Goal: Information Seeking & Learning: Learn about a topic

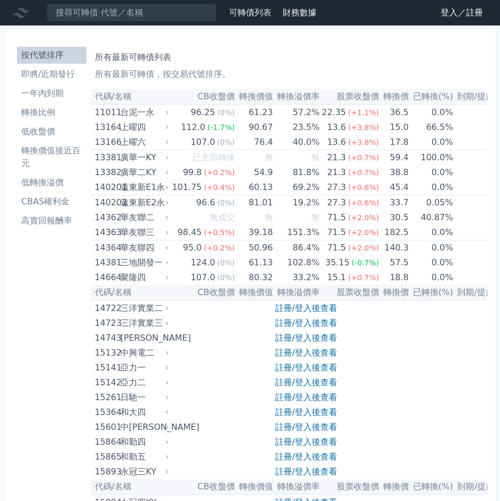
click at [456, 12] on link "登入／註冊" at bounding box center [461, 12] width 59 height 17
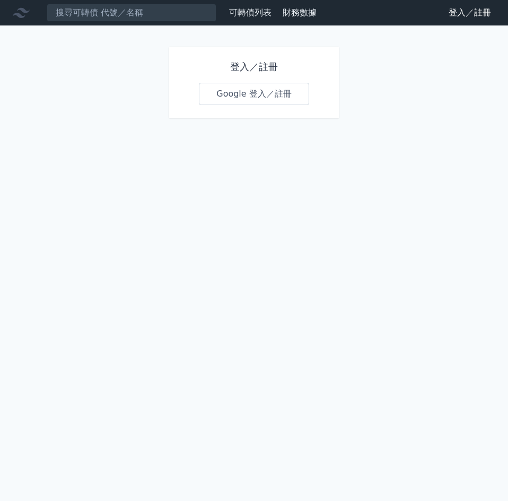
click at [268, 99] on link "Google 登入／註冊" at bounding box center [254, 94] width 110 height 22
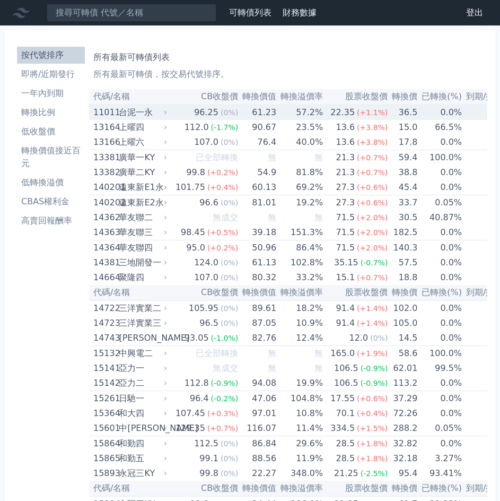
click at [152, 113] on div "台泥一永" at bounding box center [142, 112] width 46 height 15
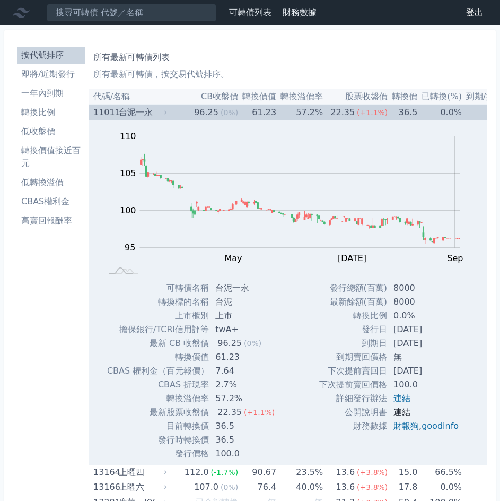
click at [405, 417] on link "連結" at bounding box center [402, 412] width 17 height 10
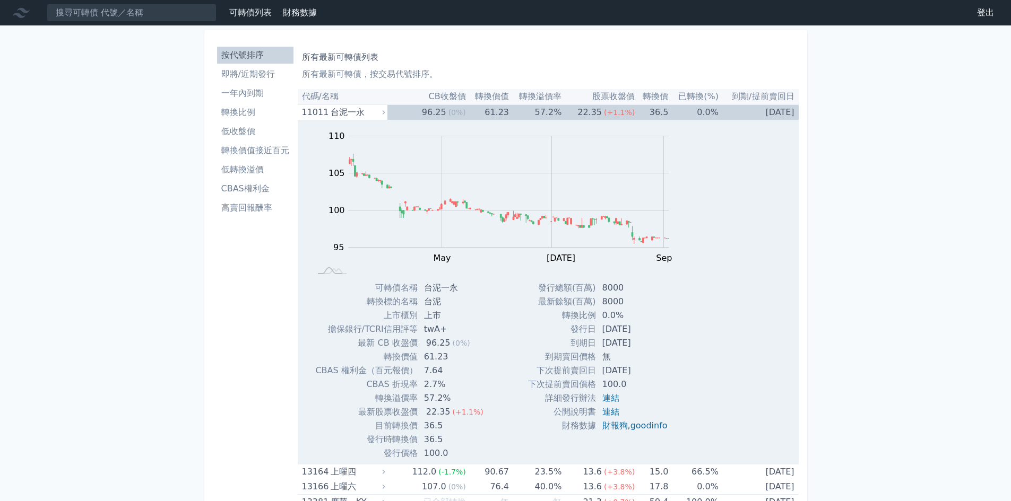
click at [240, 77] on li "即將/近期發行" at bounding box center [255, 74] width 76 height 13
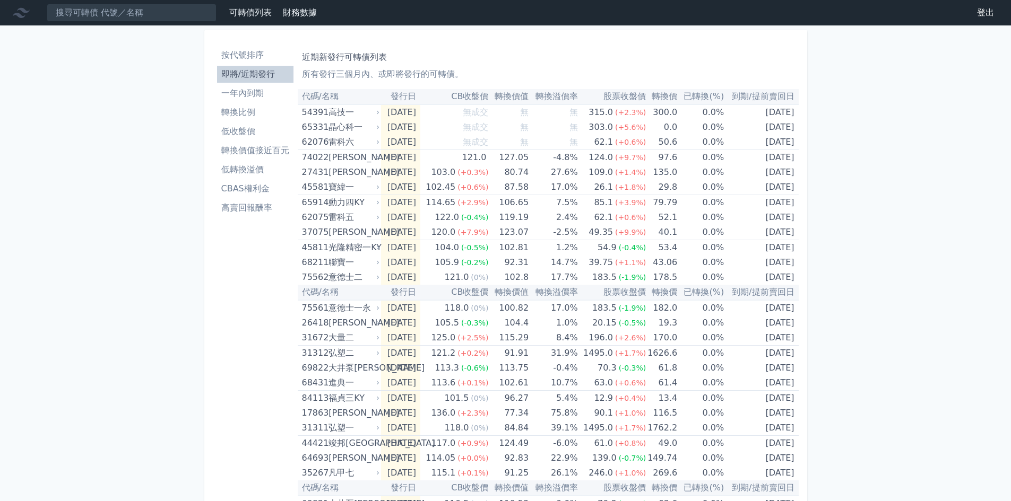
click at [253, 157] on li "轉換價值接近百元" at bounding box center [255, 150] width 76 height 13
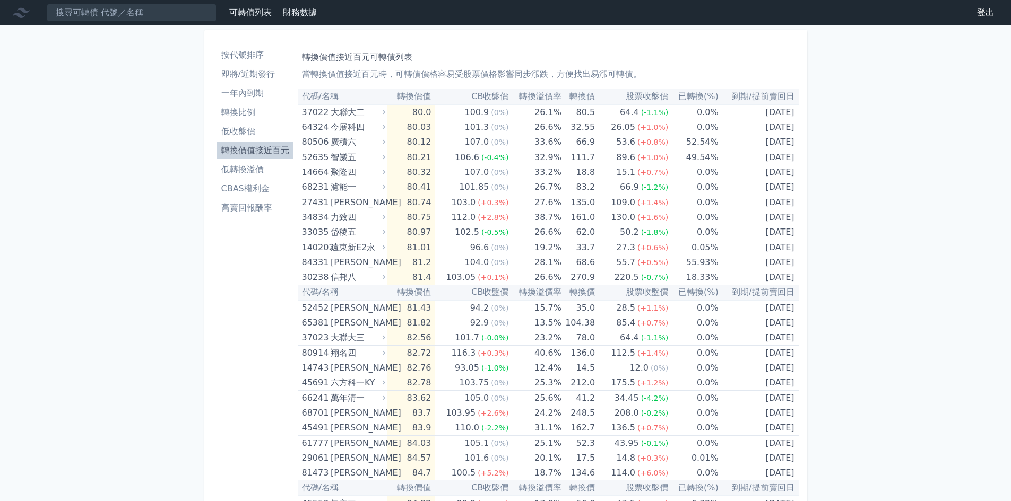
click at [268, 173] on li "低轉換溢價" at bounding box center [255, 169] width 76 height 13
click at [238, 167] on li "低轉換溢價" at bounding box center [255, 169] width 76 height 13
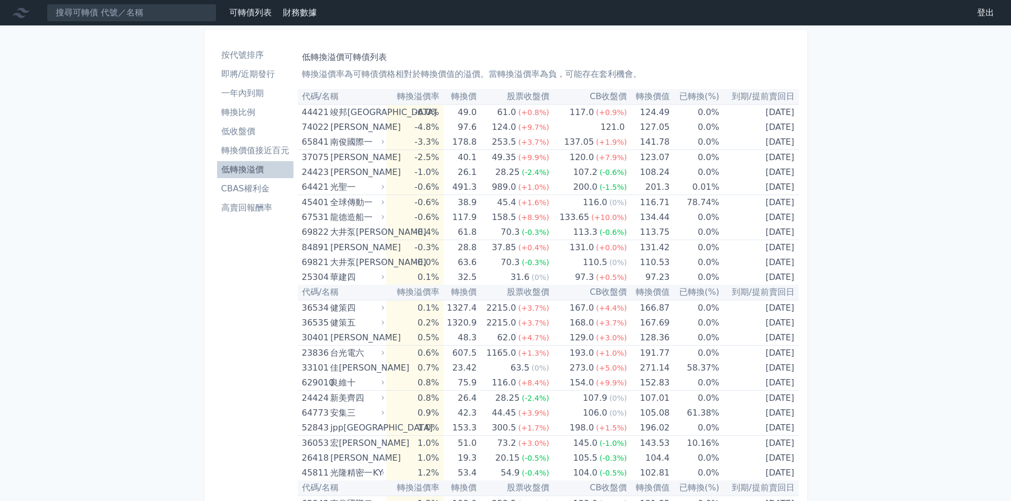
click at [233, 187] on li "CBAS權利金" at bounding box center [255, 188] width 76 height 13
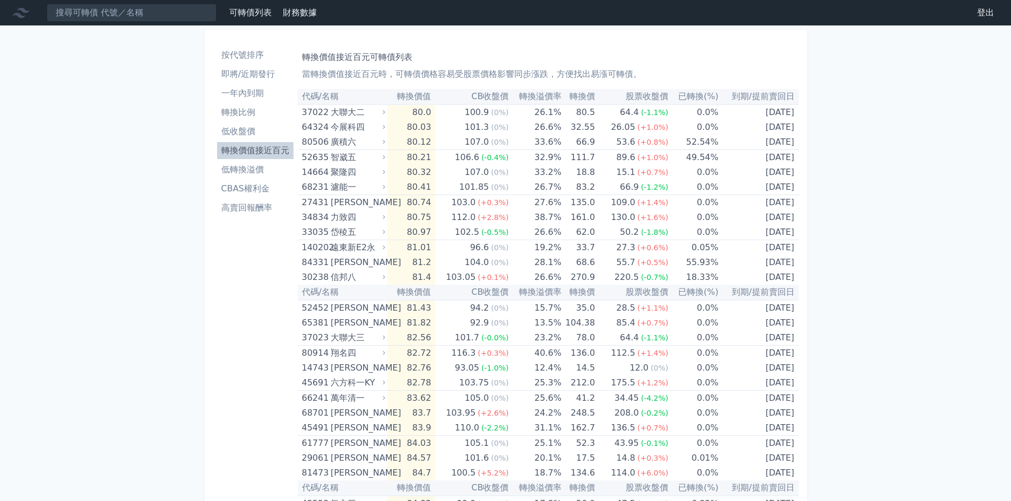
click at [250, 168] on li "低轉換溢價" at bounding box center [255, 169] width 76 height 13
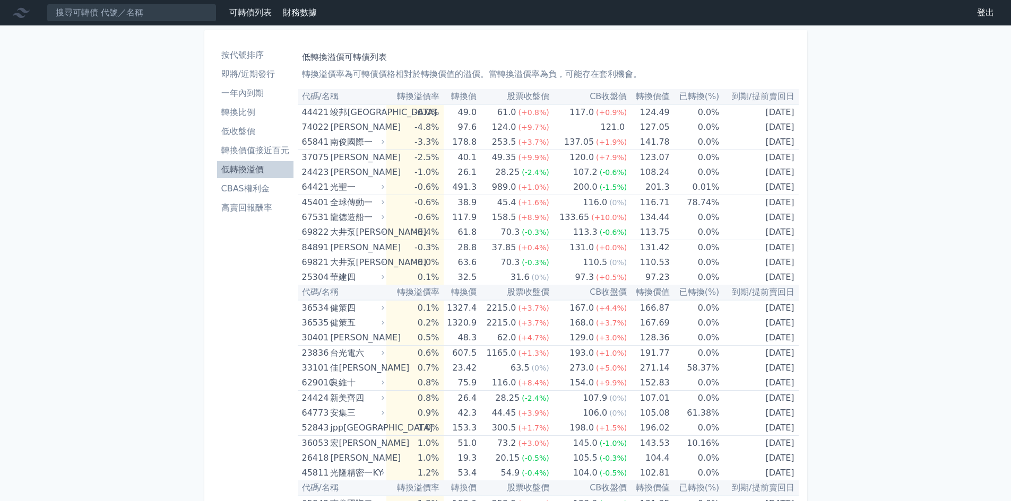
click at [268, 118] on li "轉換比例" at bounding box center [255, 112] width 76 height 13
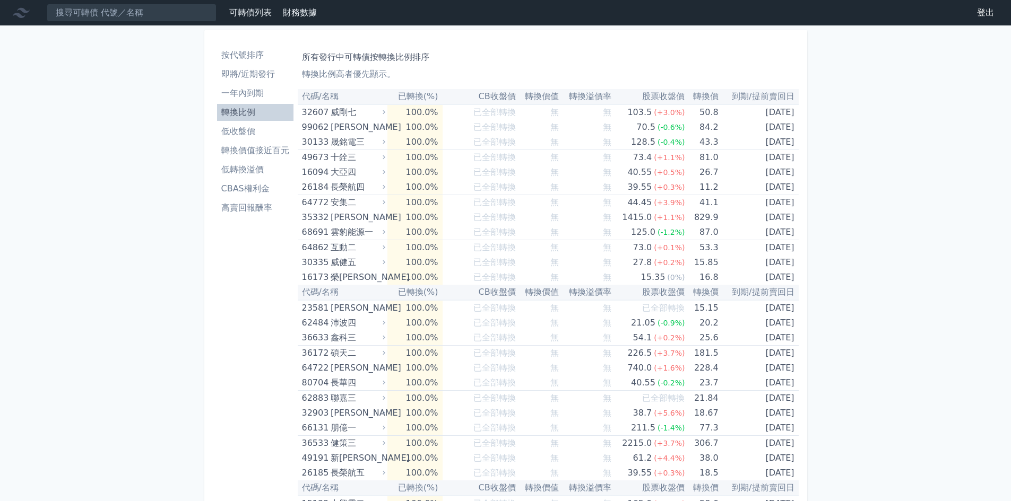
click at [258, 210] on li "高賣回報酬率" at bounding box center [255, 208] width 76 height 13
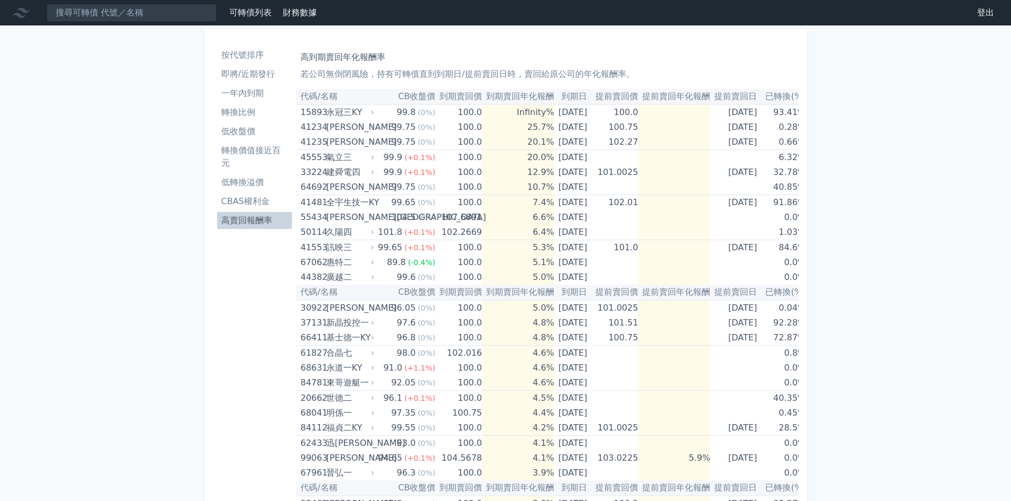
click at [251, 11] on link "可轉債列表" at bounding box center [250, 12] width 42 height 10
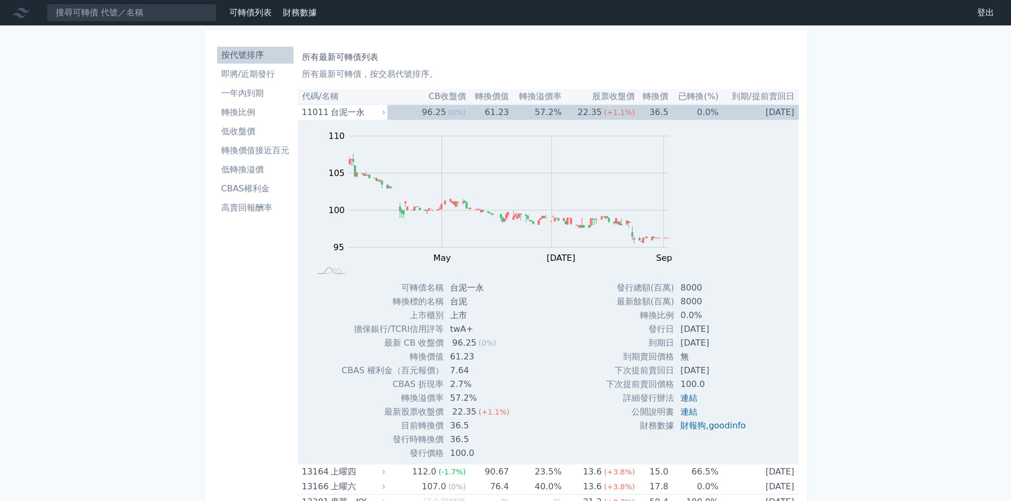
click at [290, 14] on link "財務數據" at bounding box center [300, 12] width 34 height 10
click at [295, 13] on link "財務數據" at bounding box center [300, 12] width 34 height 10
click at [307, 10] on link "財務數據" at bounding box center [300, 12] width 34 height 10
click at [255, 8] on link "可轉債列表" at bounding box center [250, 12] width 42 height 10
click at [252, 56] on li "按代號排序" at bounding box center [255, 55] width 76 height 13
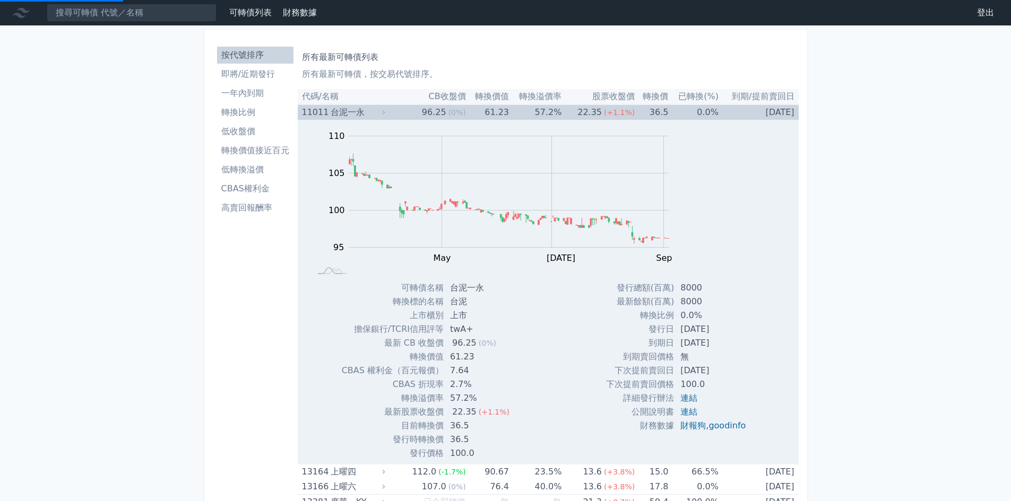
click at [385, 114] on icon at bounding box center [384, 112] width 3 height 4
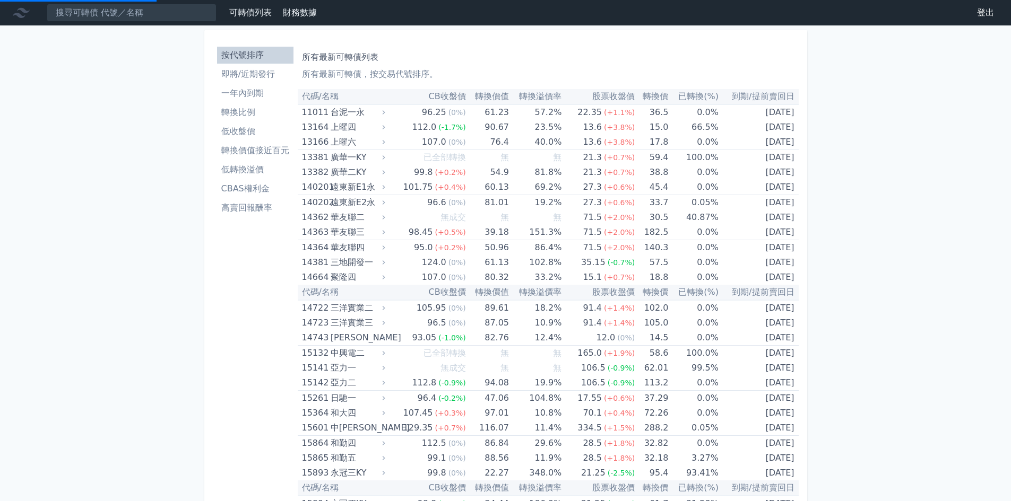
click at [305, 13] on link "財務數據" at bounding box center [300, 12] width 34 height 10
click at [258, 135] on li "低收盤價" at bounding box center [255, 131] width 76 height 13
